Goal: Find specific fact

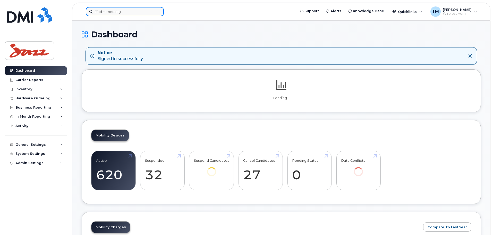
click at [144, 10] on input at bounding box center [125, 11] width 78 height 9
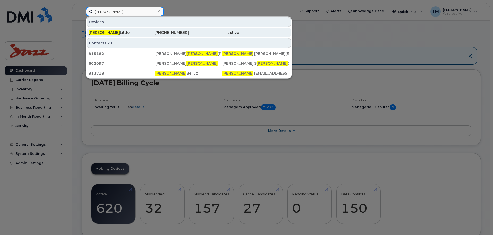
type input "[PERSON_NAME]"
click at [147, 32] on div "[PHONE_NUMBER]" at bounding box center [164, 32] width 50 height 5
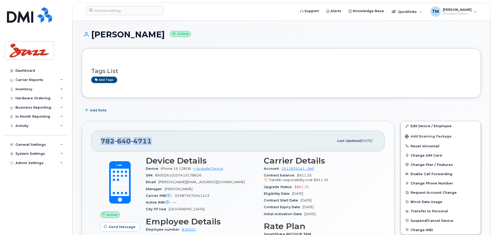
drag, startPoint x: 138, startPoint y: 149, endPoint x: 98, endPoint y: 147, distance: 39.7
click at [98, 147] on div "782 640 4711 Last updated Jul 11, 2025" at bounding box center [238, 140] width 294 height 21
copy span "782 640 4711"
